Goal: Find specific page/section: Find specific page/section

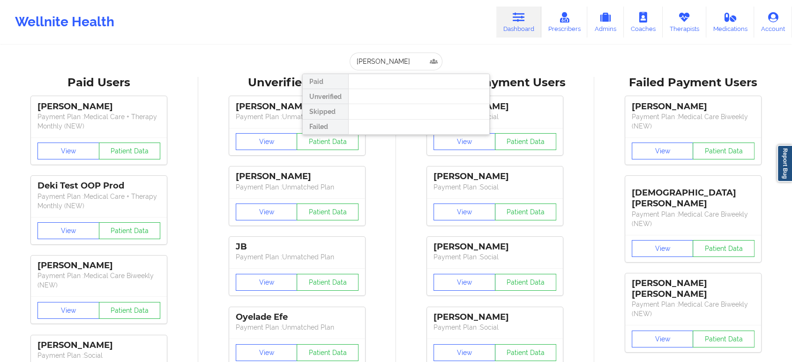
type input "[PERSON_NAME]"
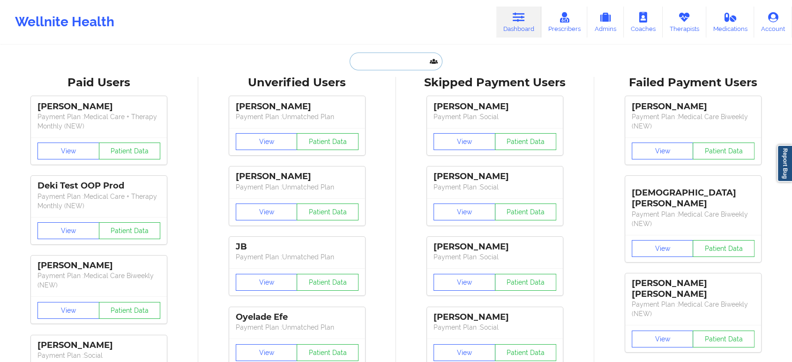
paste input "LJEAN-[EMAIL_ADDRESS][DOMAIN_NAME]"
type input "LJEAN-[EMAIL_ADDRESS][DOMAIN_NAME]"
click at [397, 55] on input "text" at bounding box center [396, 61] width 93 height 18
paste input "[PERSON_NAME]"
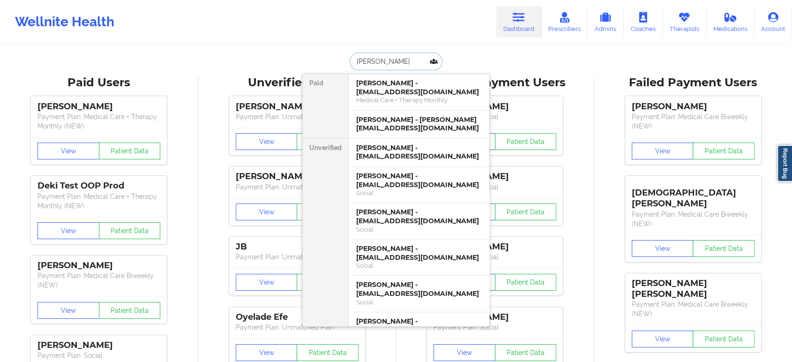
paste input "[PERSON_NAME]"
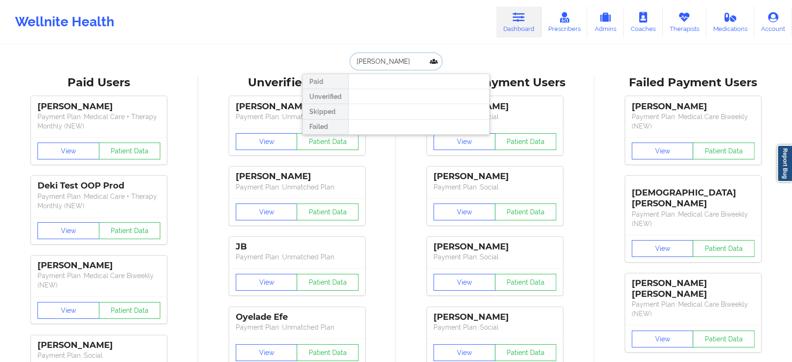
paste input "-[PERSON_NAME]"
type input "[PERSON_NAME]"
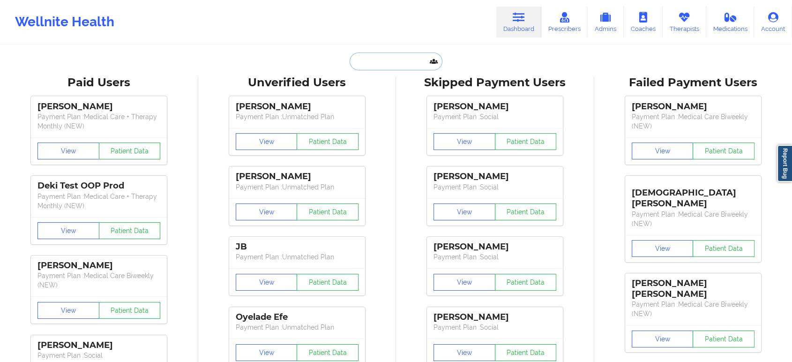
paste input "[PERSON_NAME]"
type input "[PERSON_NAME]"
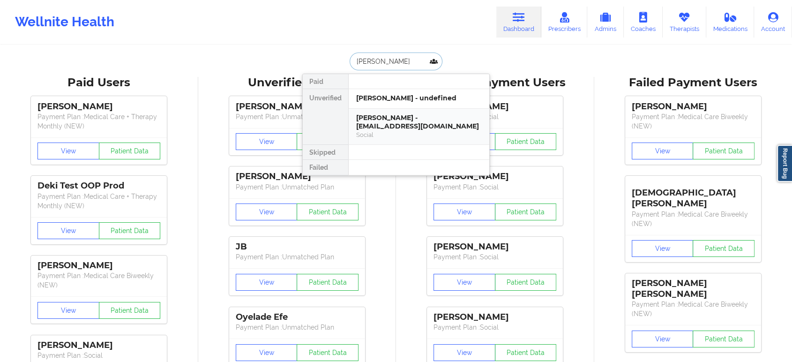
click at [416, 122] on div "[PERSON_NAME] - [EMAIL_ADDRESS][DOMAIN_NAME]" at bounding box center [419, 121] width 126 height 17
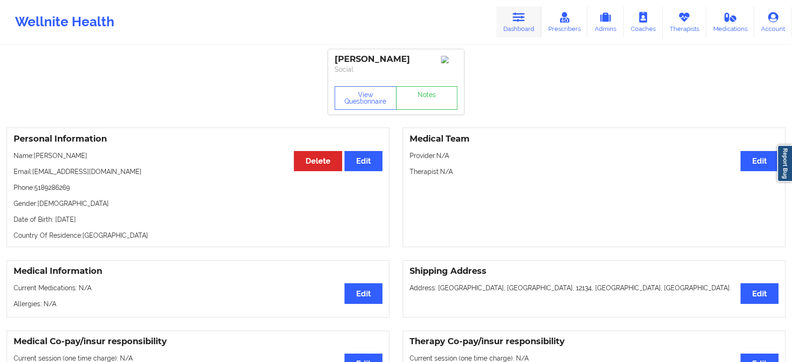
click at [529, 14] on link "Dashboard" at bounding box center [518, 22] width 45 height 31
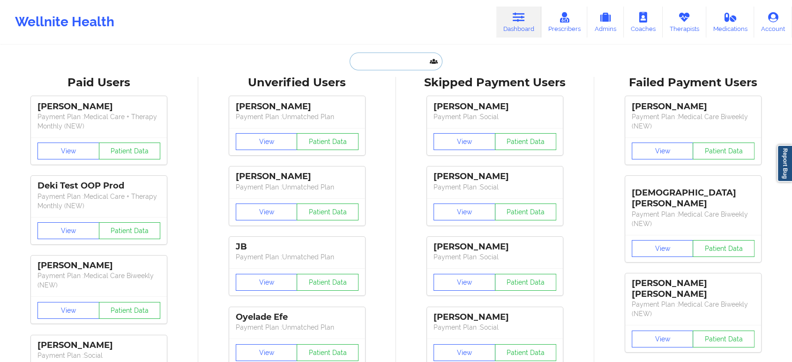
click at [394, 55] on input "text" at bounding box center [396, 61] width 93 height 18
paste input "[PERSON_NAME]"
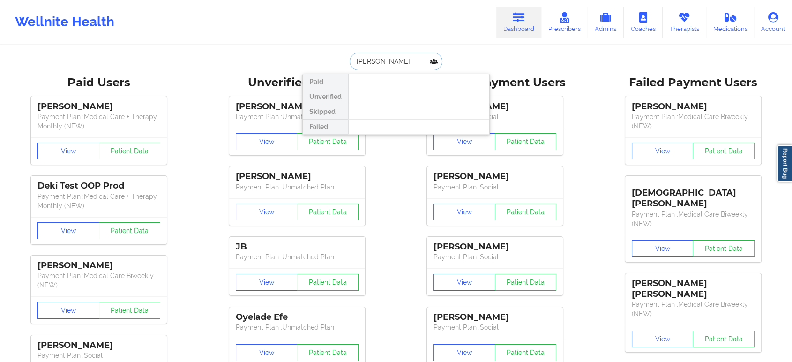
type input "[PERSON_NAME]"
